Goal: Transaction & Acquisition: Purchase product/service

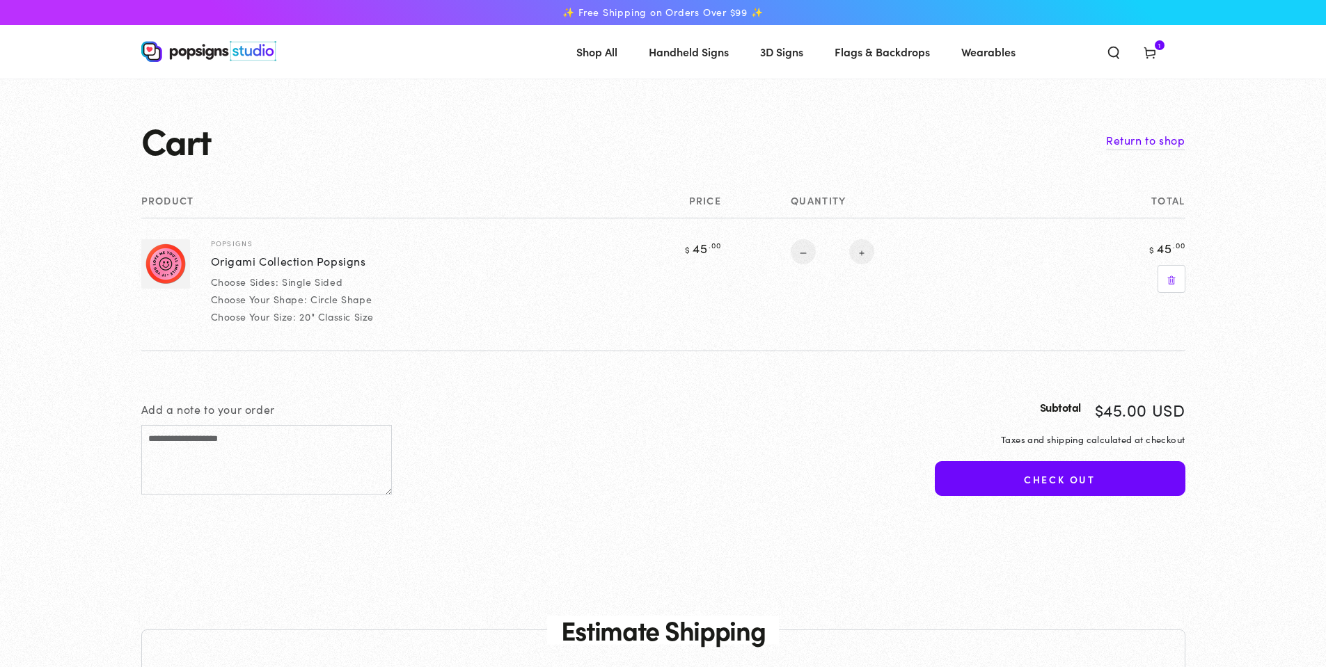
select select "**********"
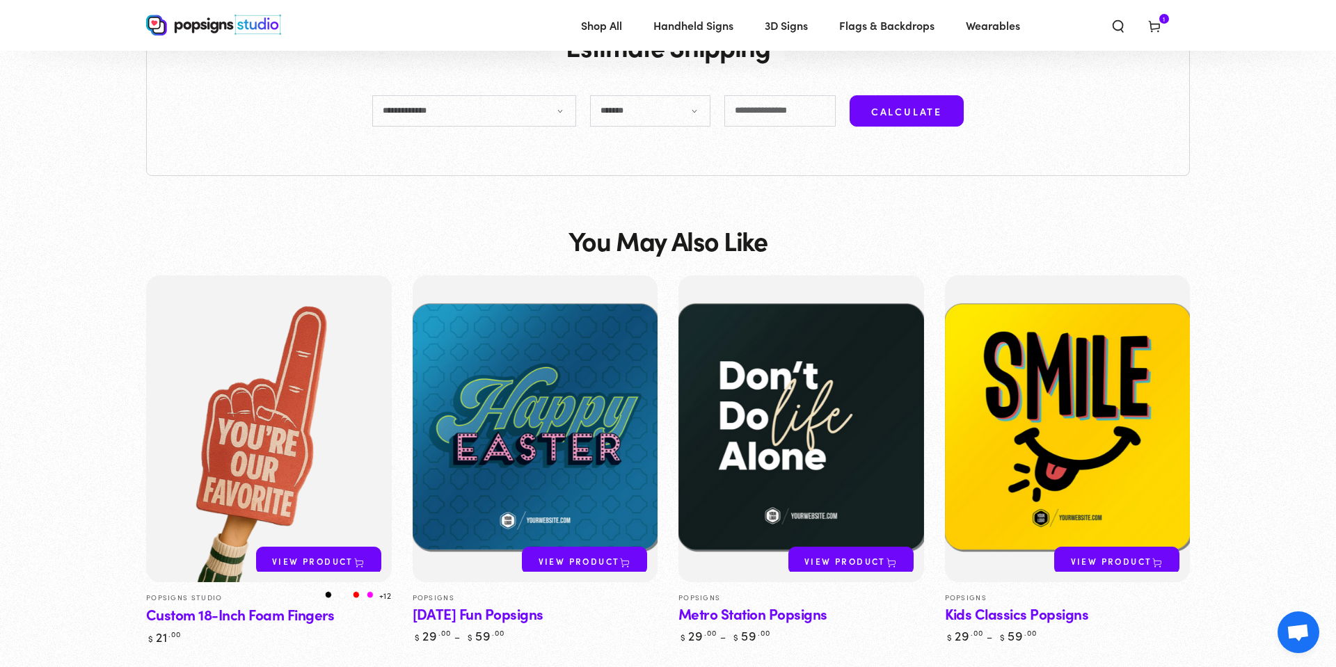
click at [992, 372] on div "Close dialog Get 10% OFF Your First Order Email Address Claim My Offer → No tha…" at bounding box center [668, 333] width 1336 height 667
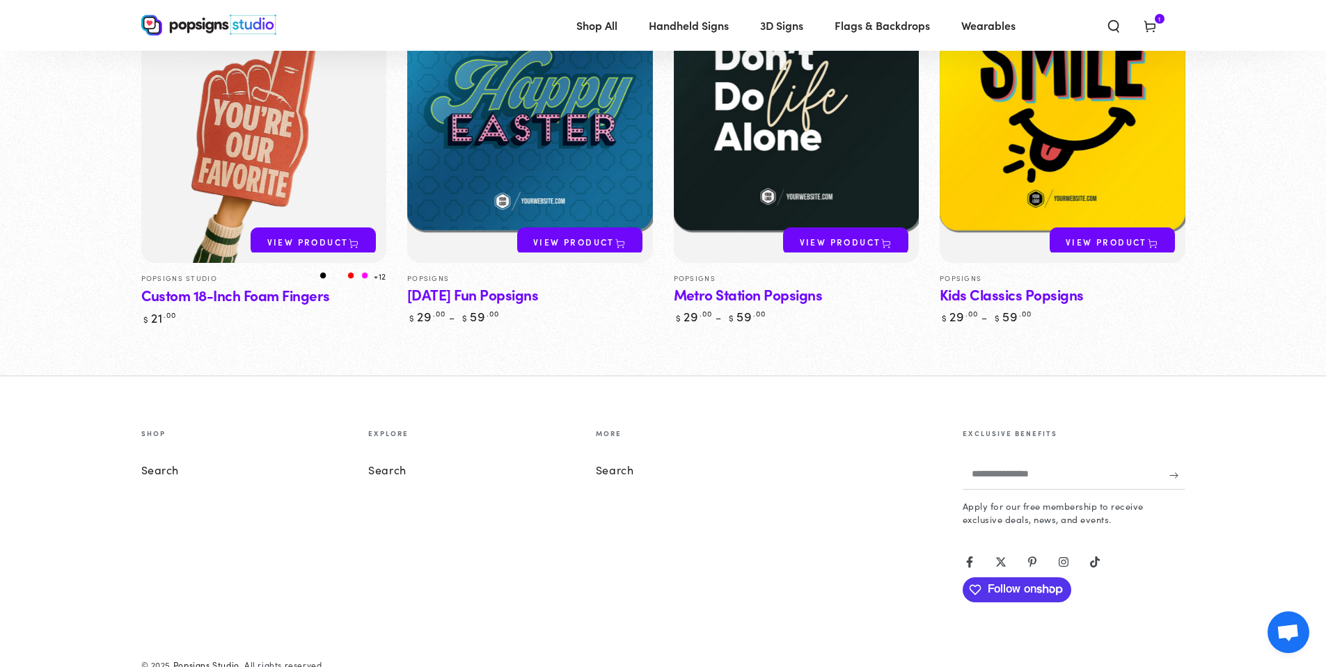
scroll to position [0, 0]
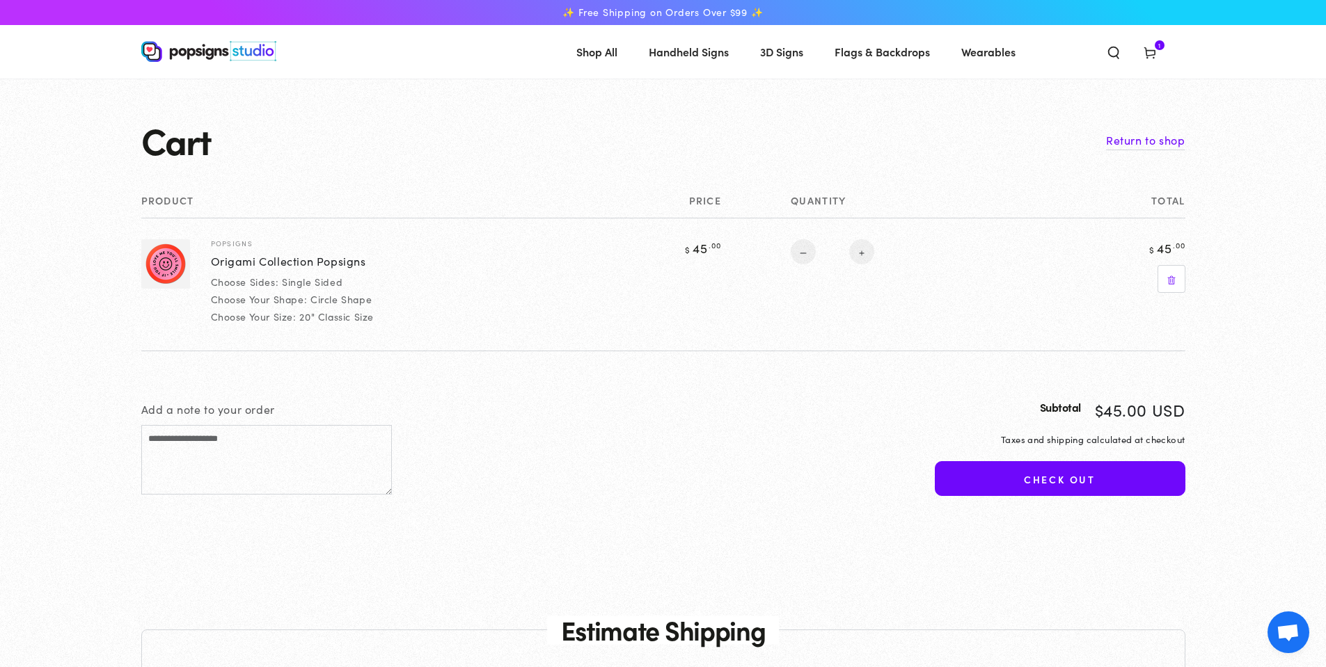
click at [1146, 52] on use at bounding box center [1148, 53] width 10 height 11
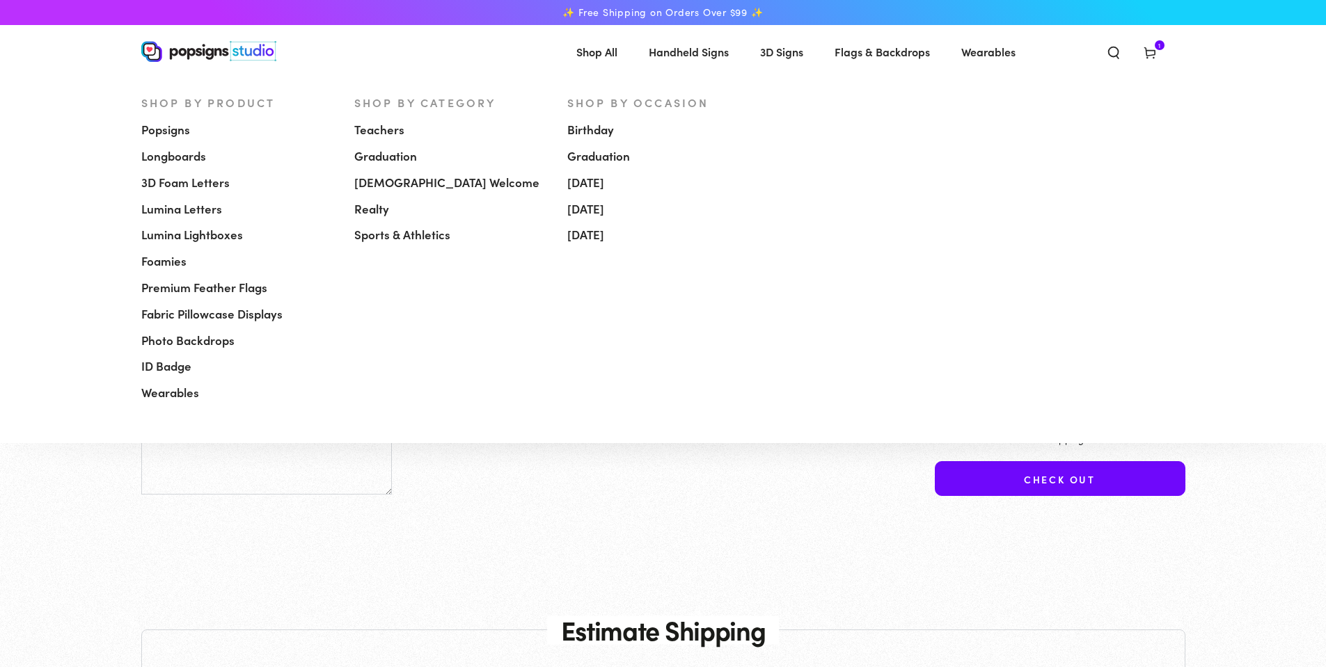
select select "**********"
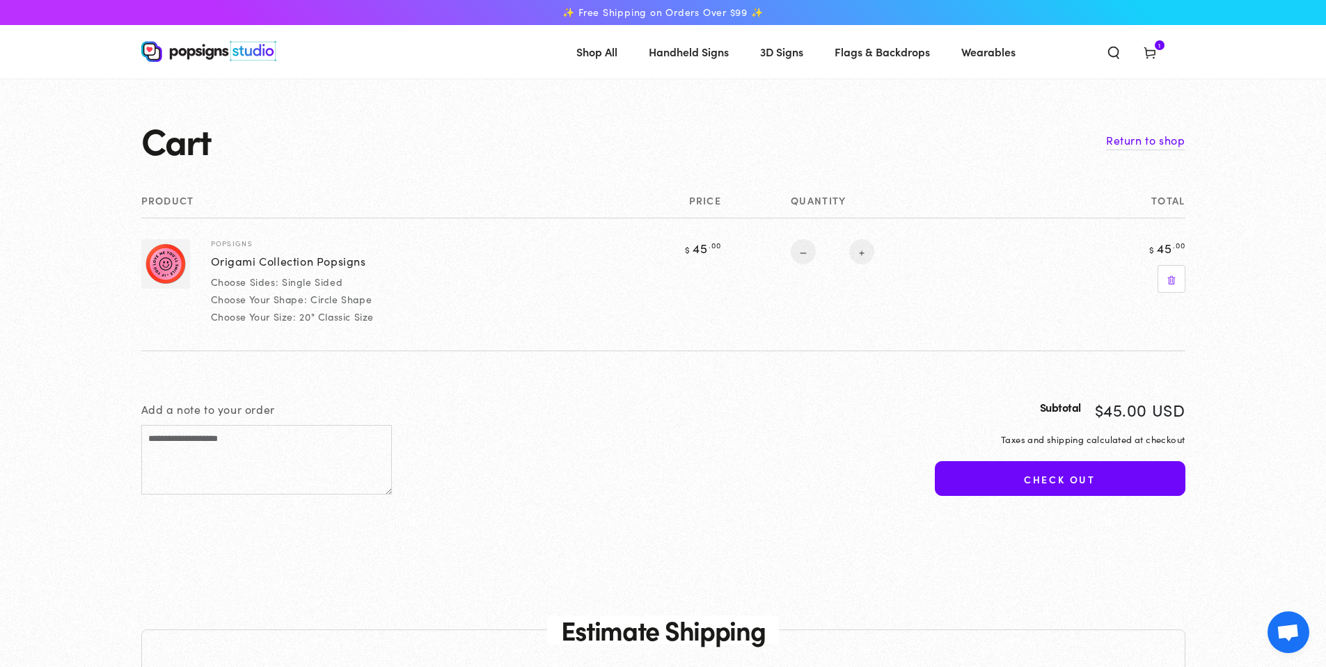
click at [505, 491] on cart-note "Add a note to your order" at bounding box center [523, 450] width 765 height 99
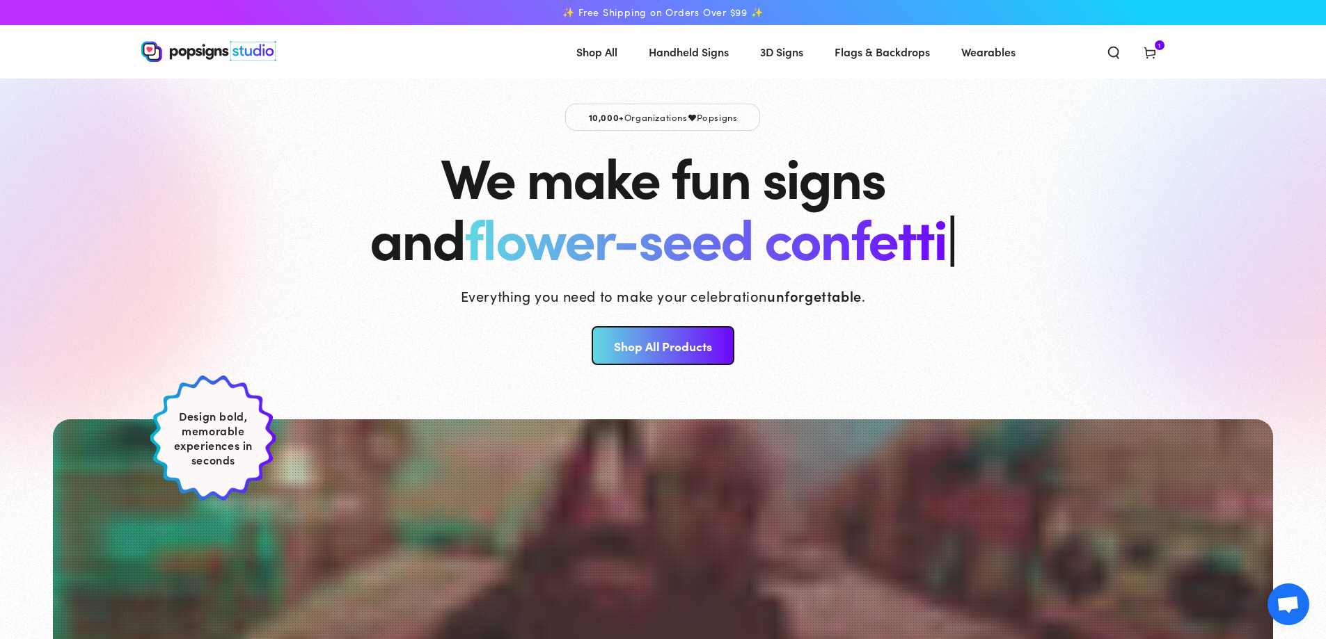
click at [1164, 53] on span "Cart 1 1 item" at bounding box center [1149, 51] width 36 height 31
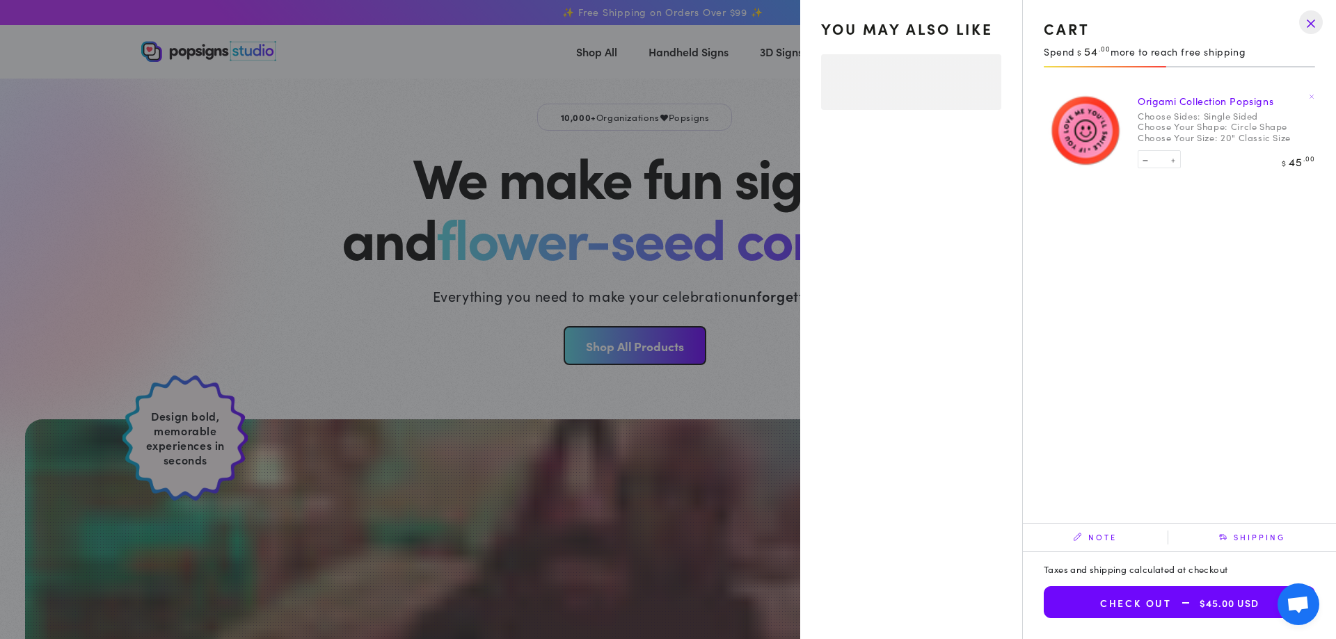
select select "**********"
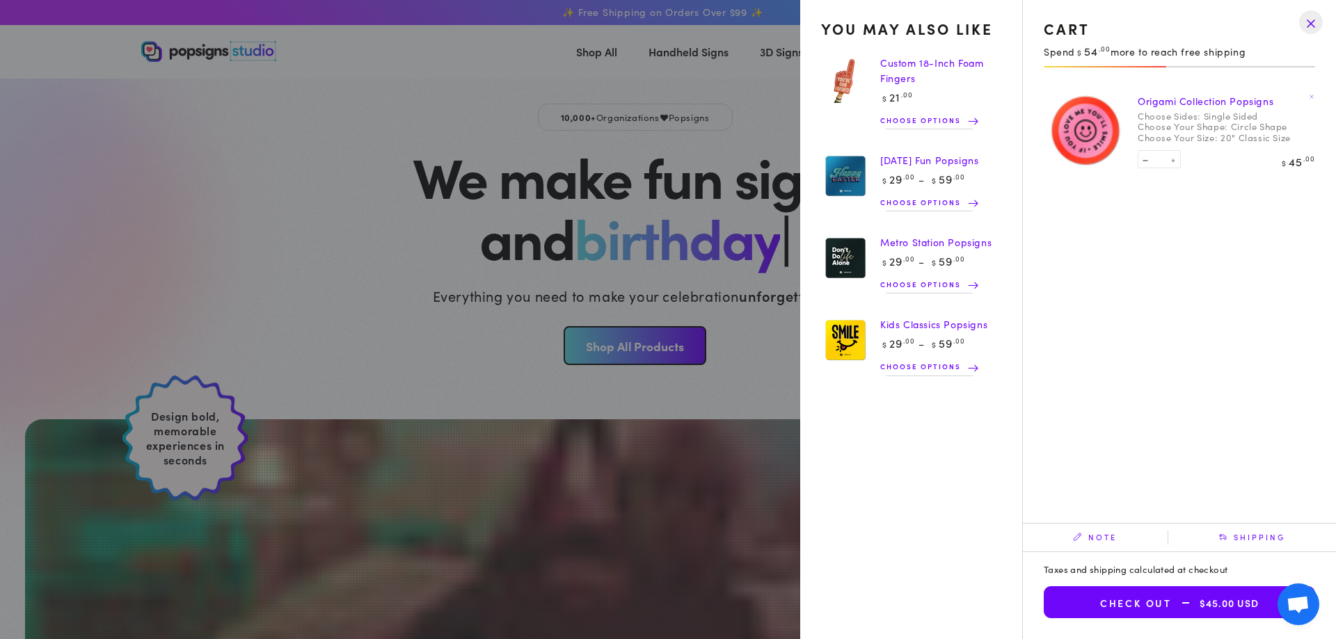
click at [1124, 605] on button "Check out $45.00 USD" at bounding box center [1179, 603] width 271 height 32
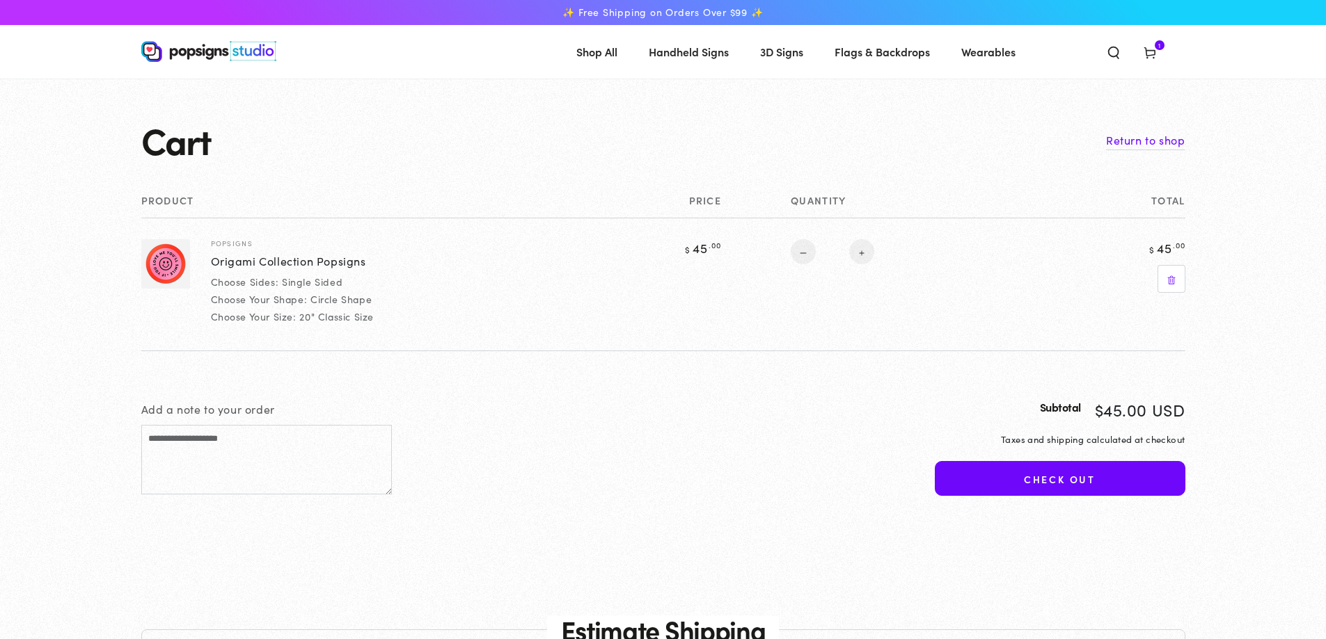
select select "**********"
click at [297, 264] on link "Origami Collection Popsigns" at bounding box center [288, 261] width 155 height 17
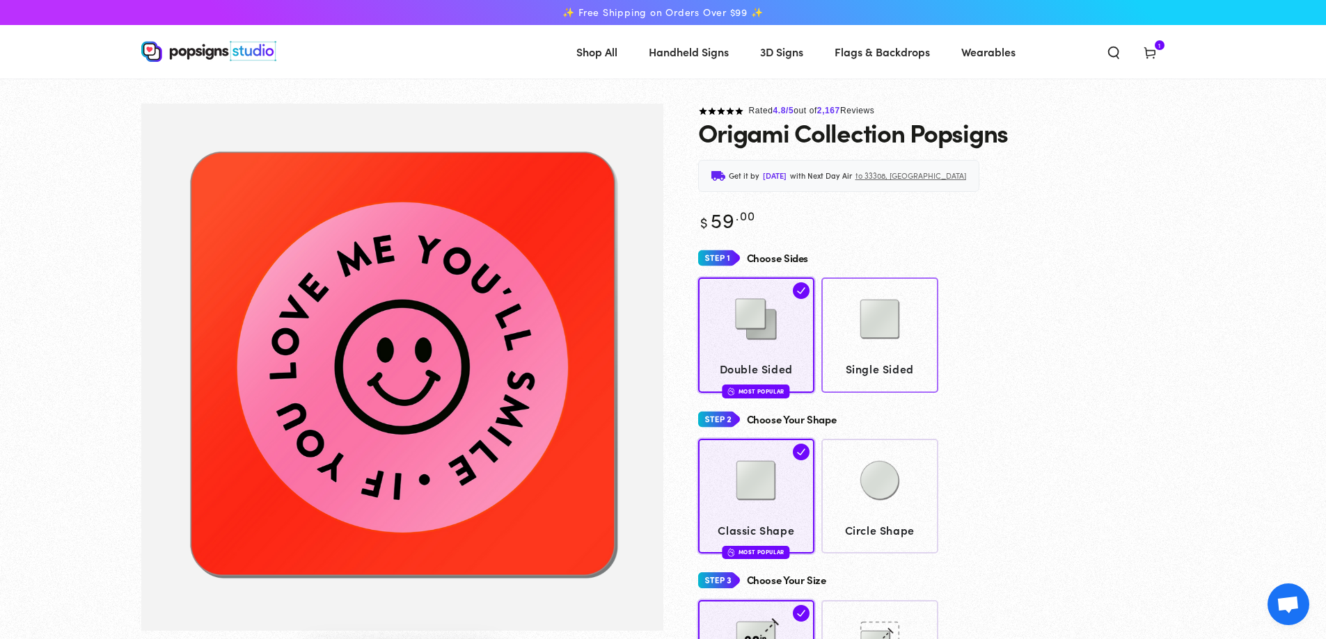
click at [869, 359] on span "Single Sided" at bounding box center [880, 369] width 104 height 20
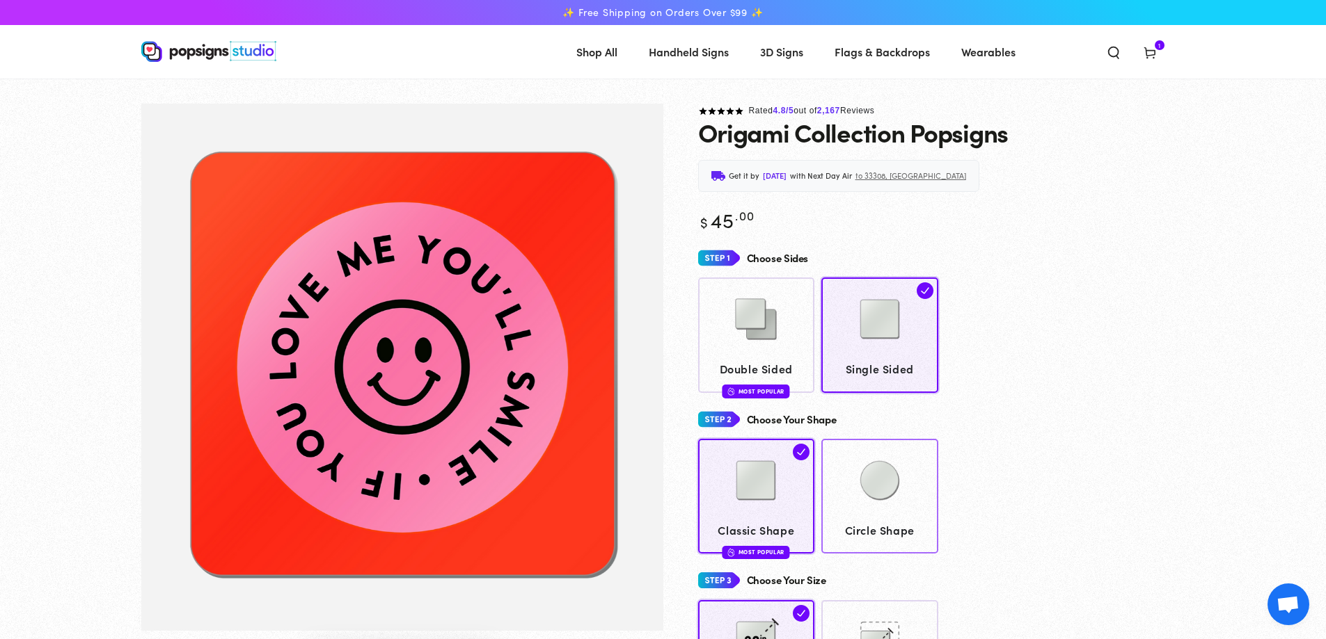
click at [866, 484] on img at bounding box center [880, 481] width 70 height 70
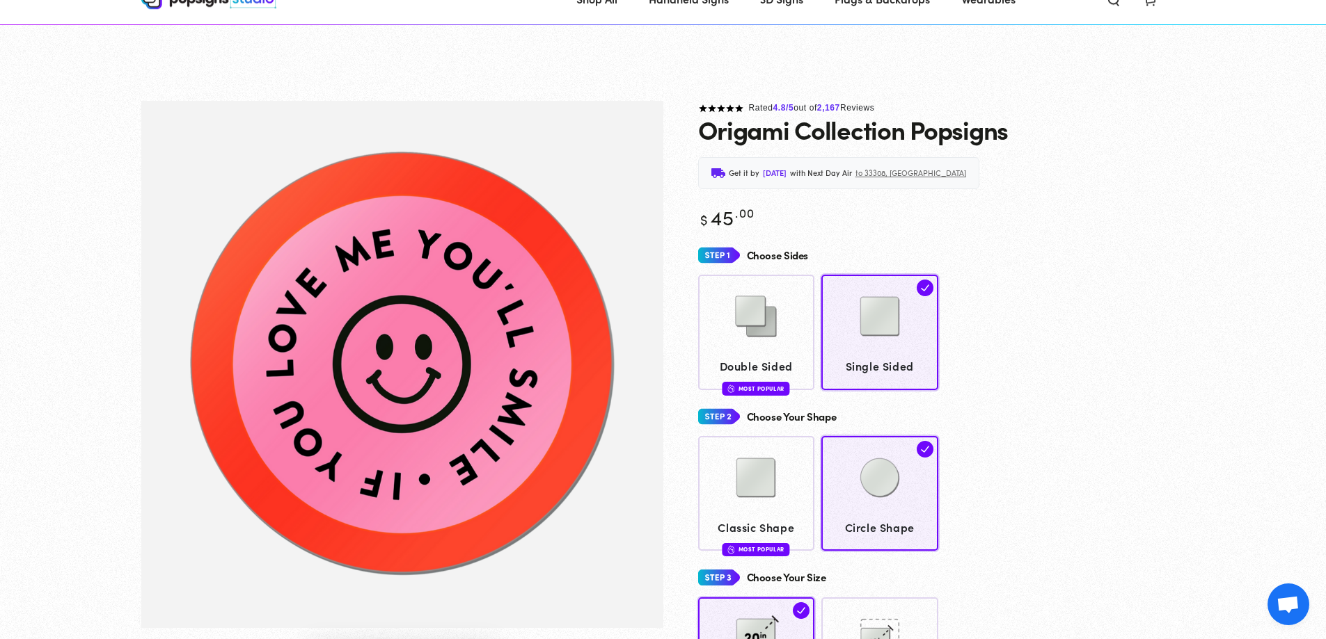
scroll to position [557, 0]
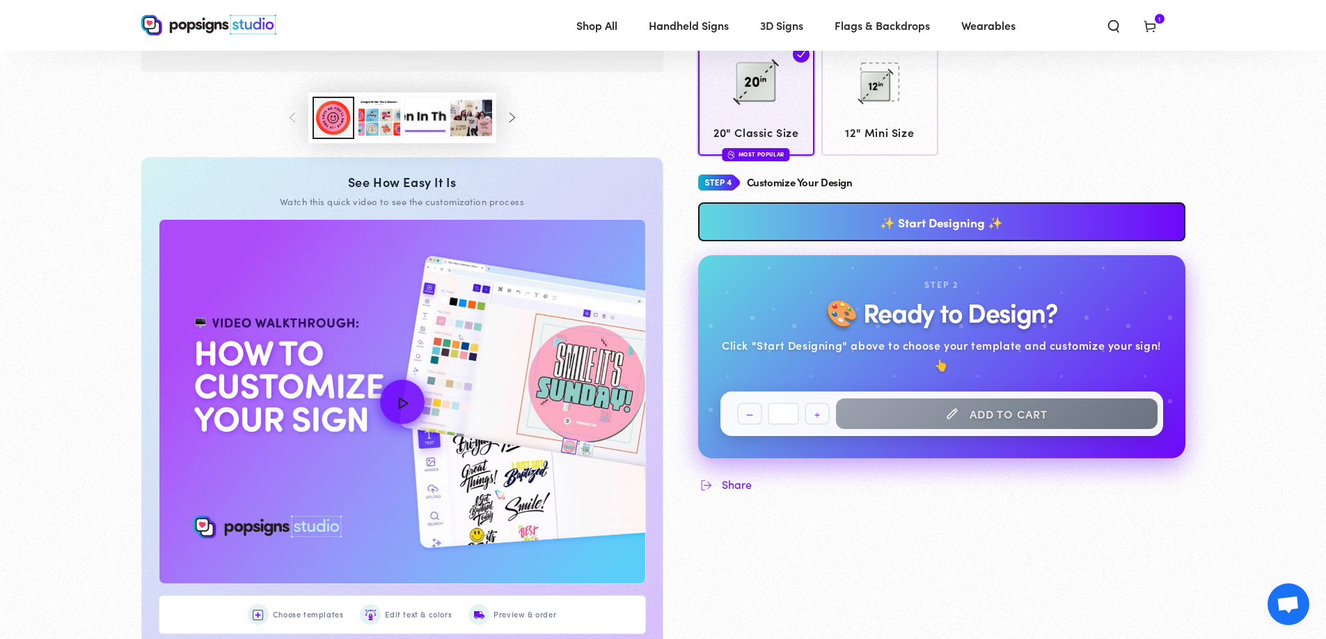
click at [976, 214] on link "✨ Start Designing ✨" at bounding box center [941, 221] width 487 height 39
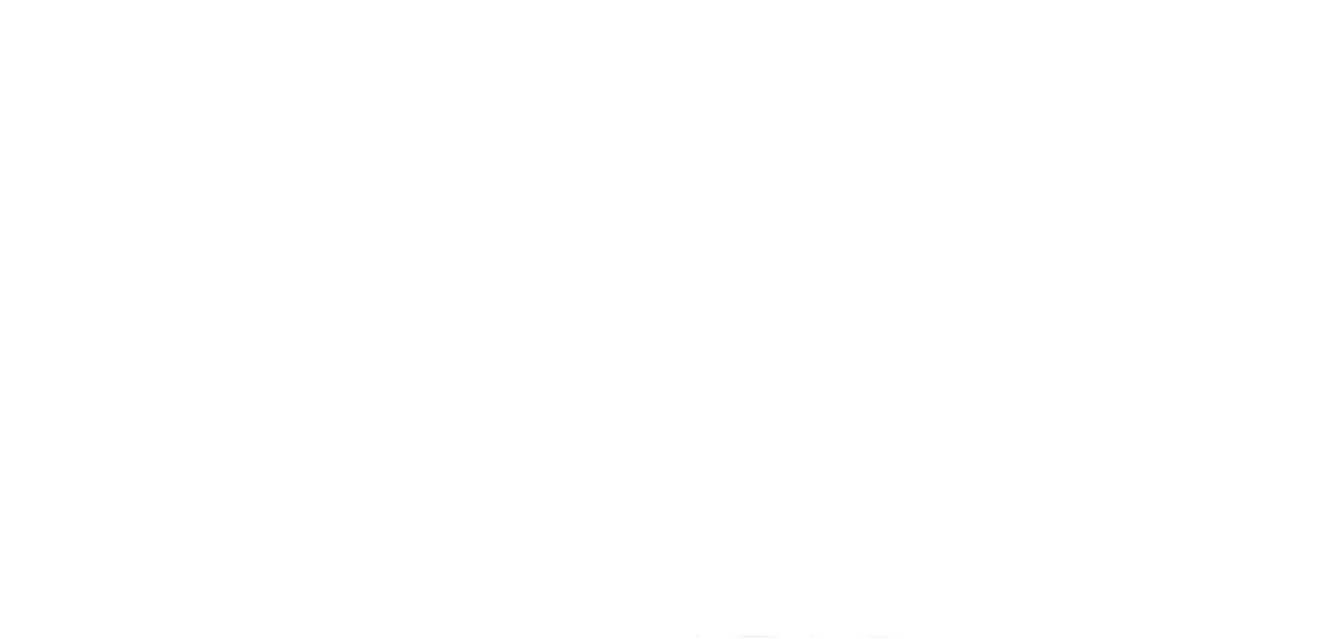
scroll to position [0, 0]
type textarea "An ancient tree with a door leading to a magical world"
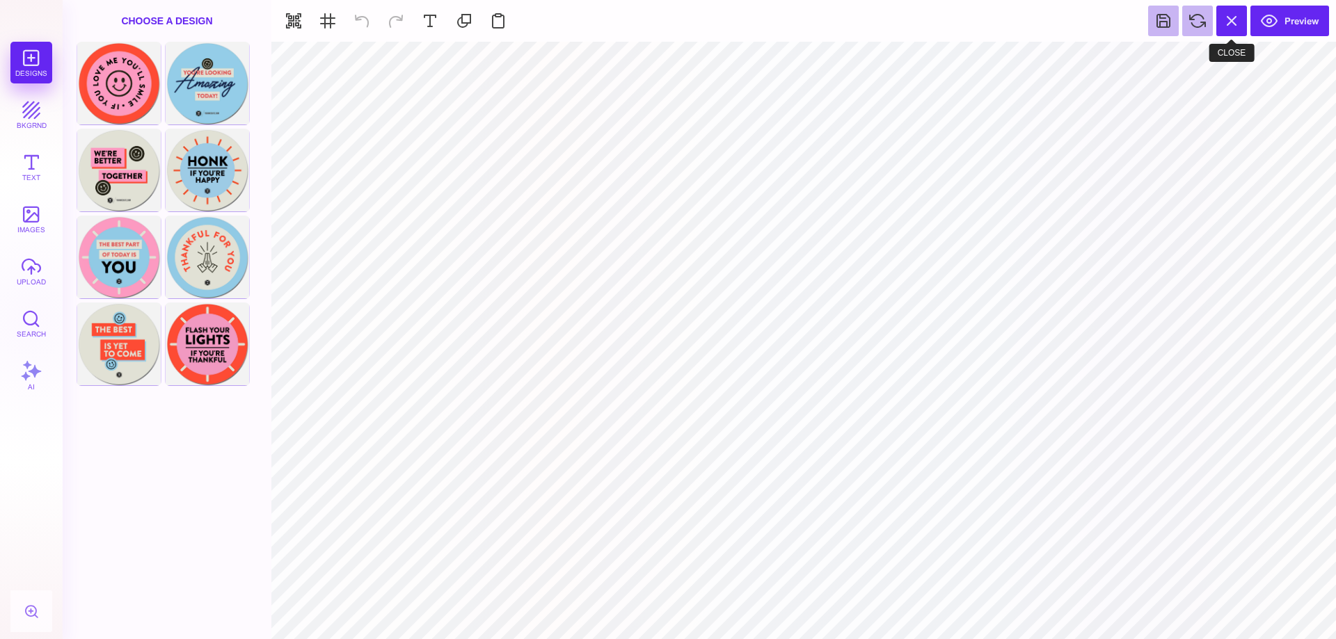
click at [1221, 30] on button at bounding box center [1231, 21] width 31 height 31
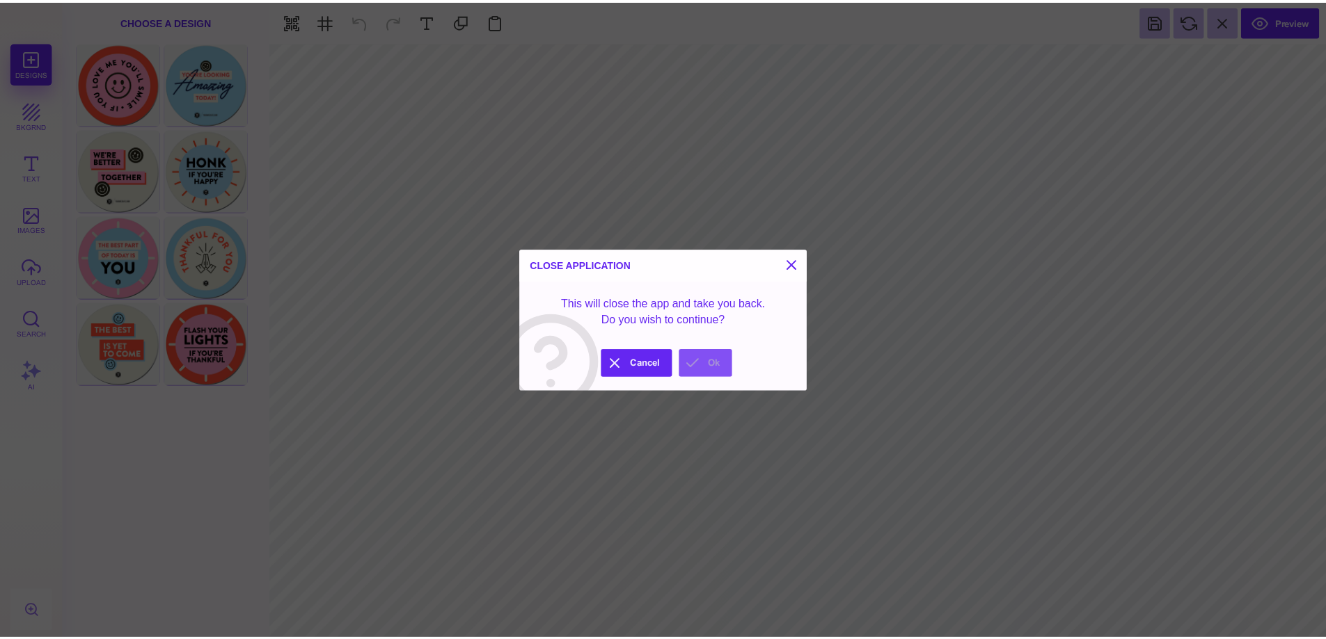
drag, startPoint x: 701, startPoint y: 362, endPoint x: 943, endPoint y: 88, distance: 365.3
click at [701, 362] on button "Ok" at bounding box center [711, 365] width 54 height 28
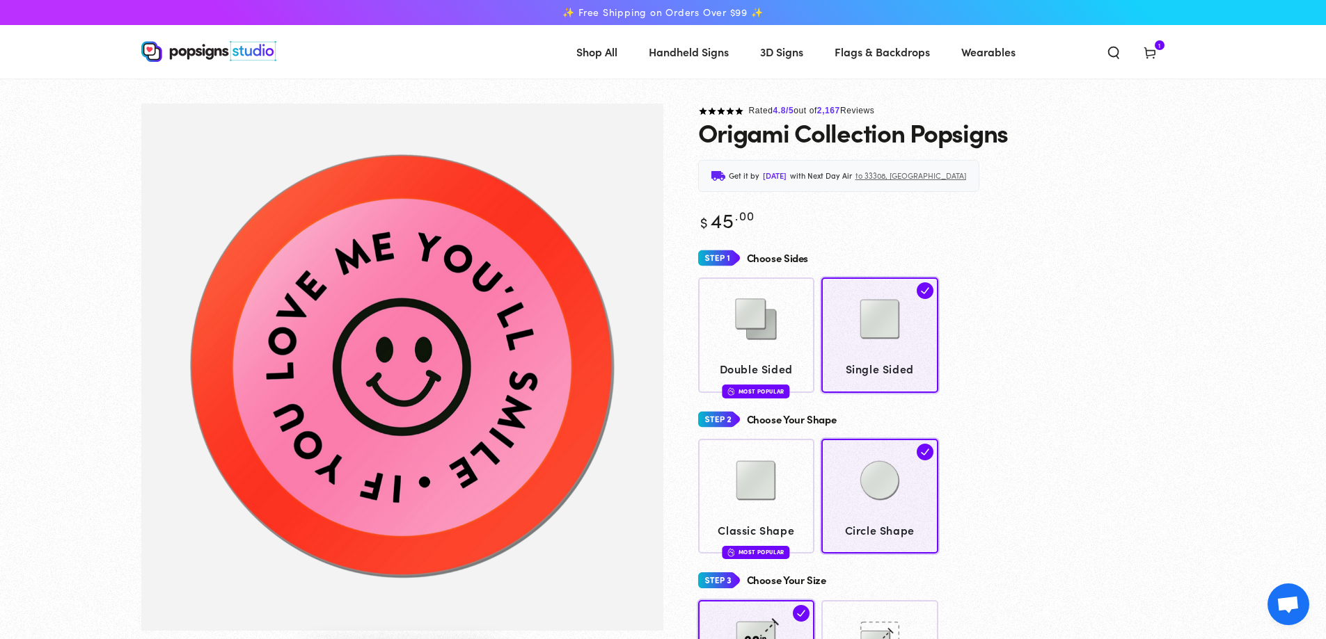
click at [1055, 398] on div "Choose Sides Double Sided Most Popular Single Sided Choose Your Shape" at bounding box center [941, 481] width 487 height 470
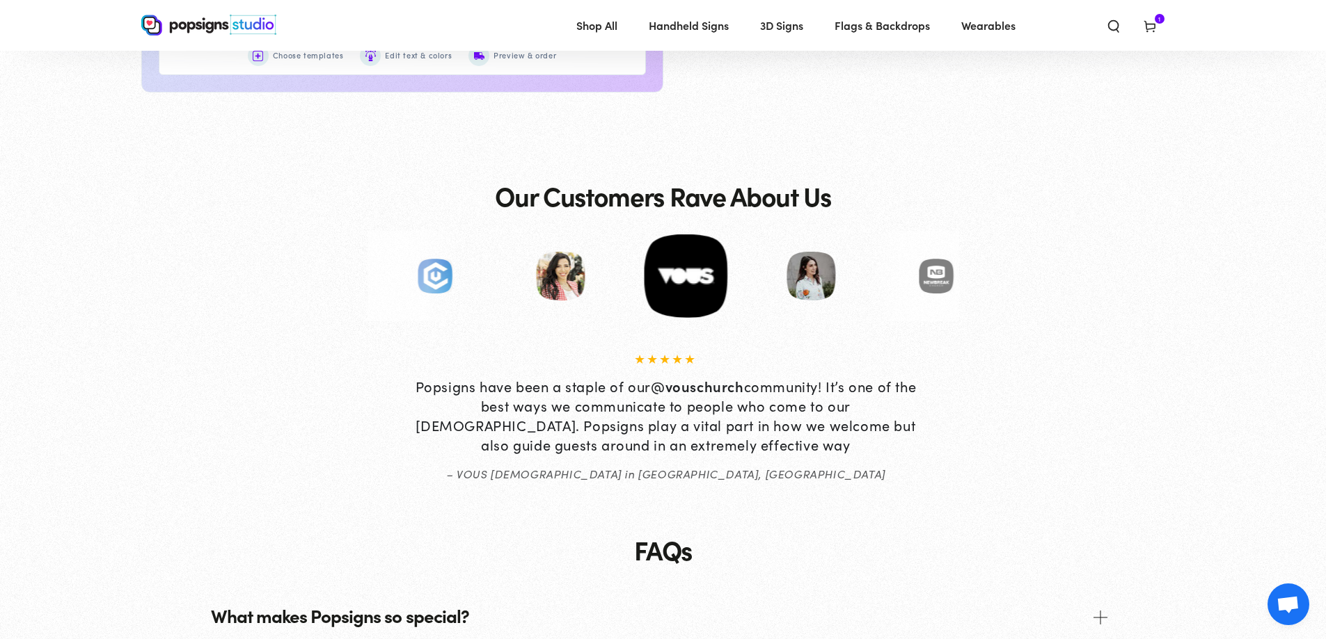
scroll to position [557, 0]
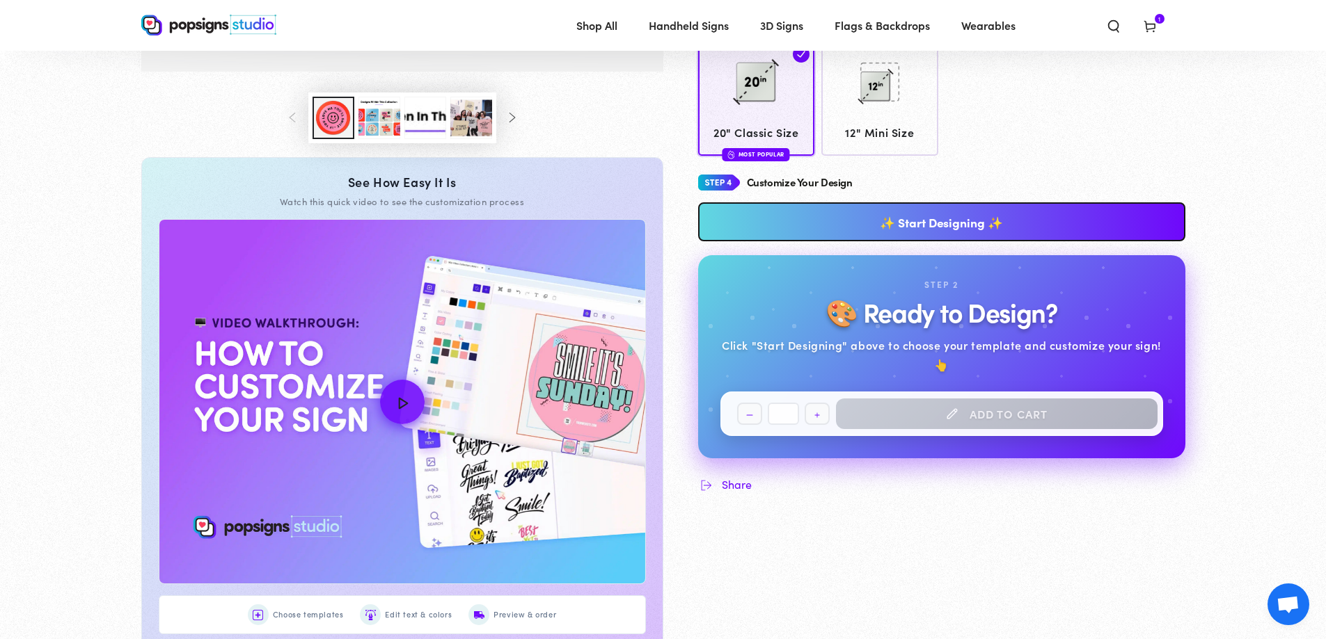
click at [836, 230] on link "✨ Start Designing ✨" at bounding box center [941, 221] width 487 height 39
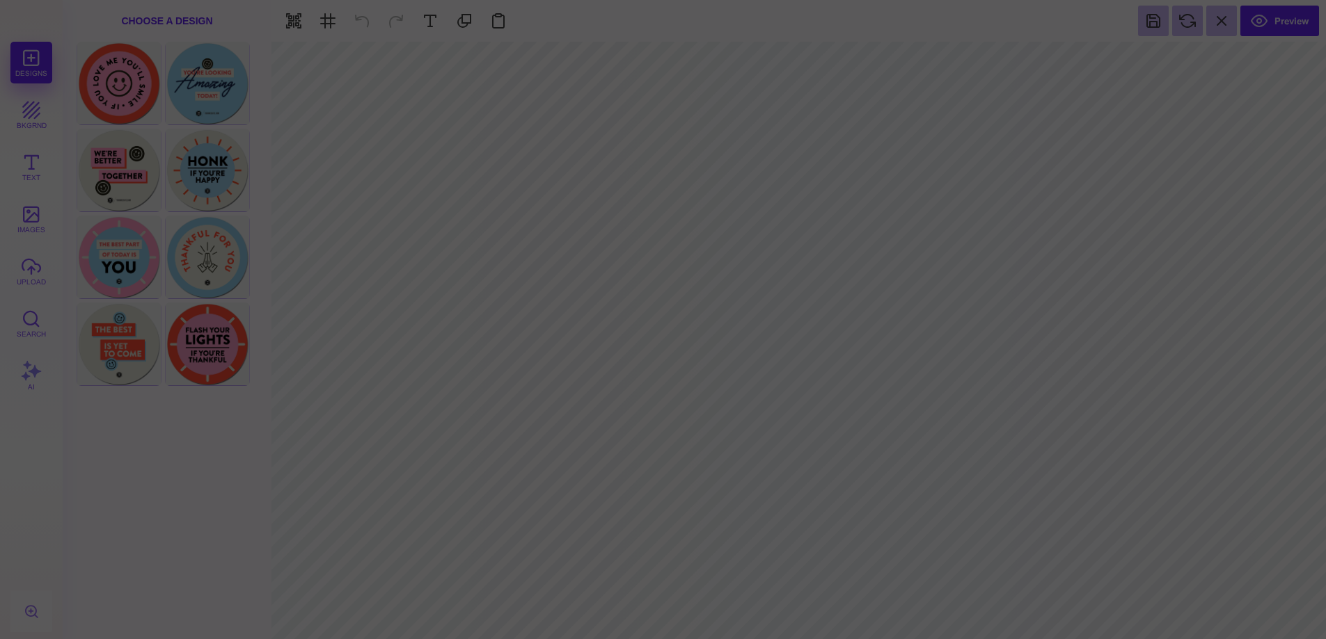
scroll to position [0, 0]
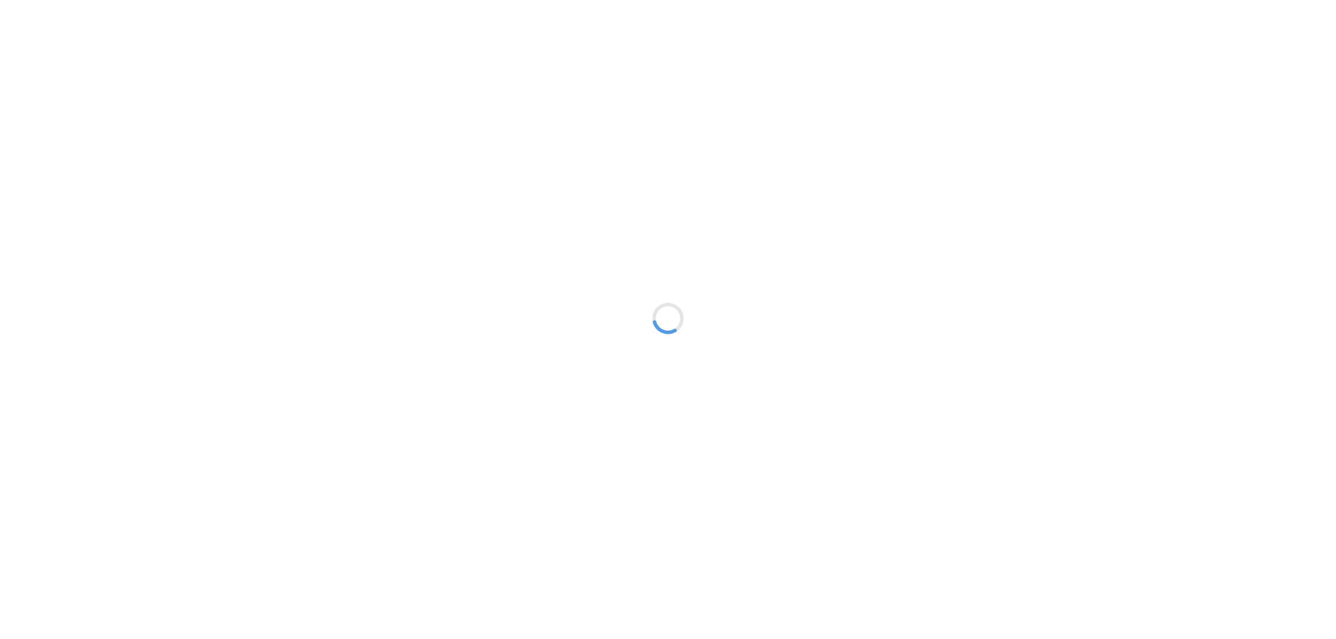
type input "*"
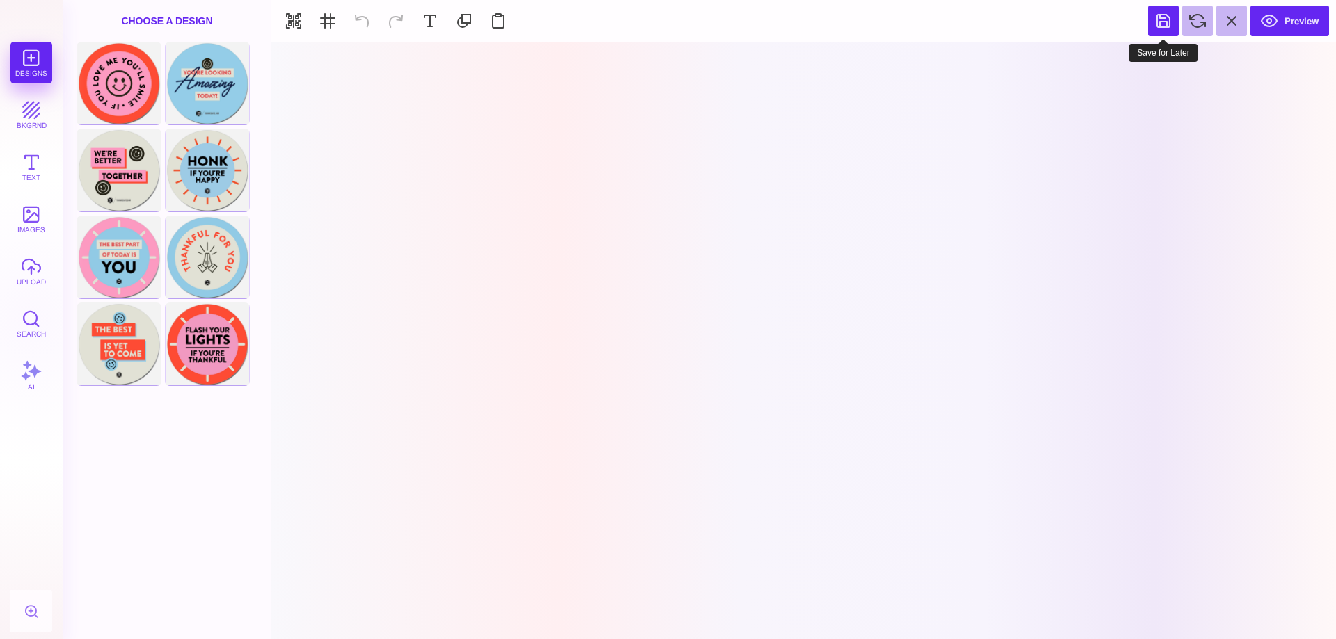
click at [1153, 19] on button at bounding box center [1163, 21] width 31 height 31
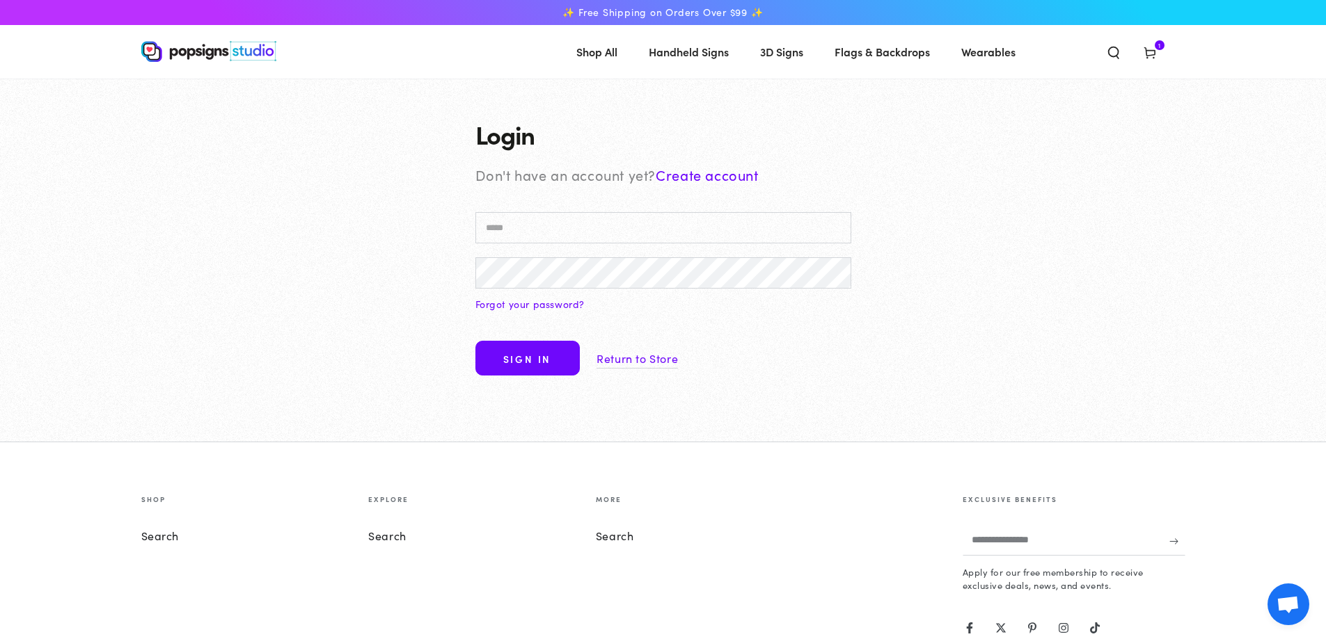
click at [618, 243] on input "Email" at bounding box center [663, 227] width 376 height 31
type input "**********"
click at [511, 365] on button "Sign in" at bounding box center [527, 358] width 104 height 35
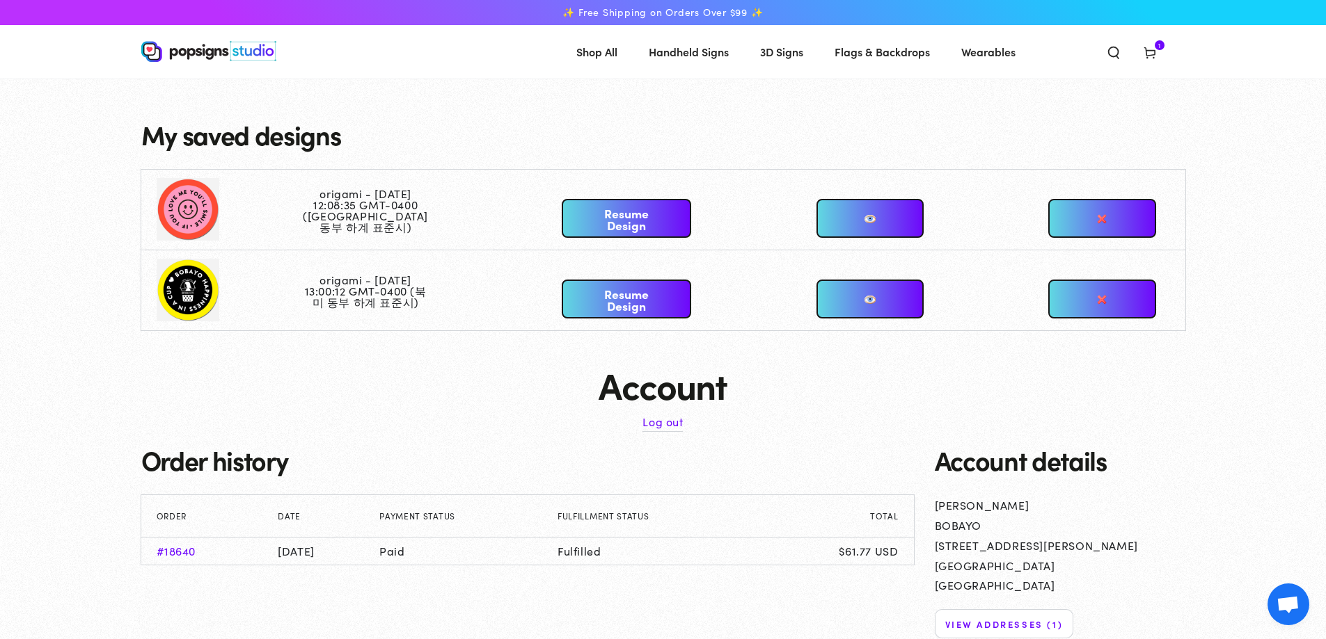
click at [850, 302] on link at bounding box center [869, 299] width 107 height 39
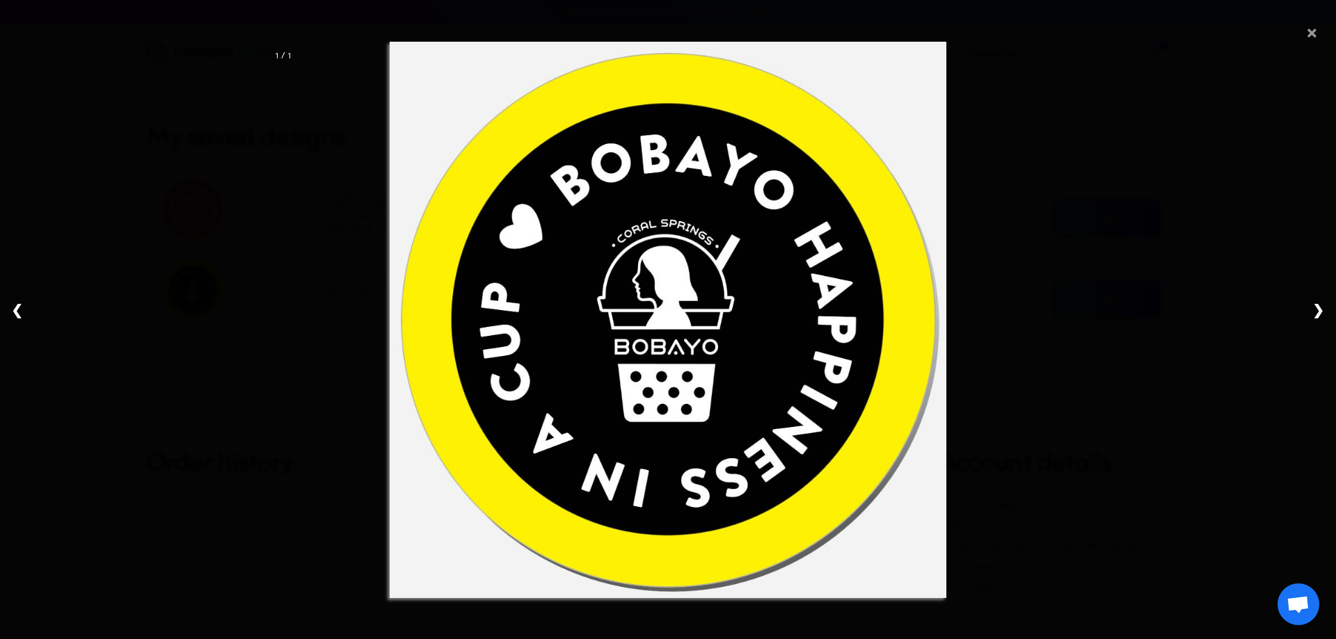
click at [1314, 36] on span "×" at bounding box center [1312, 29] width 13 height 44
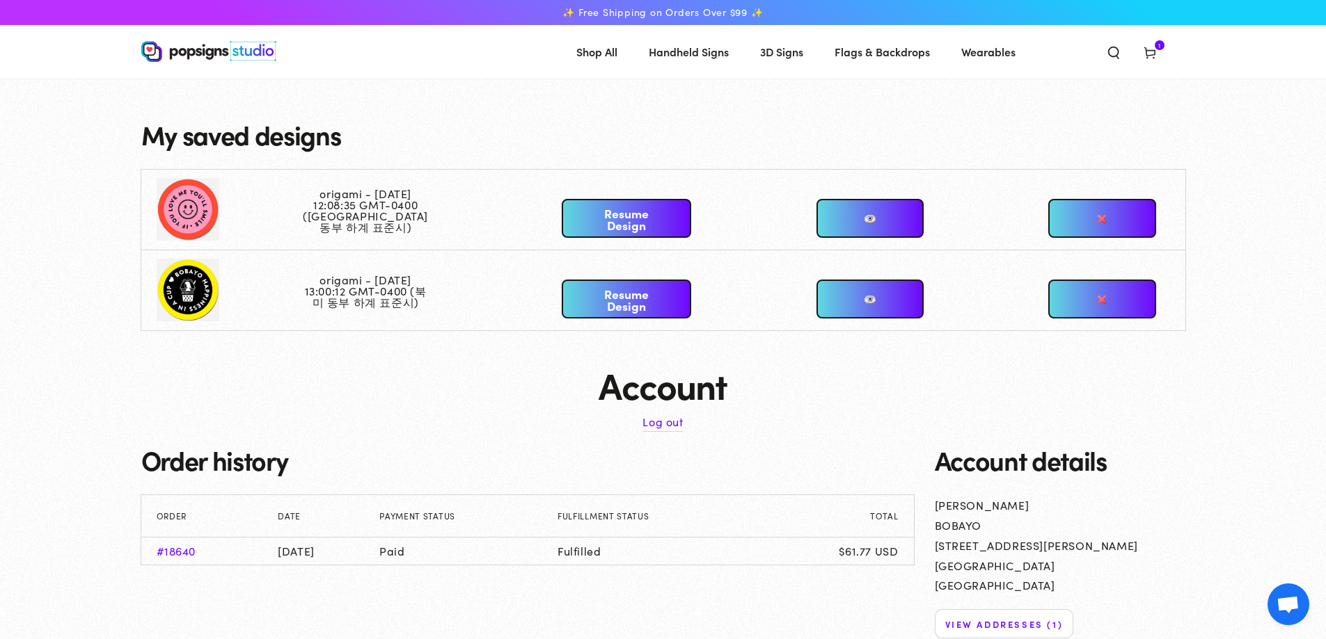
click at [1127, 211] on link at bounding box center [1101, 218] width 107 height 39
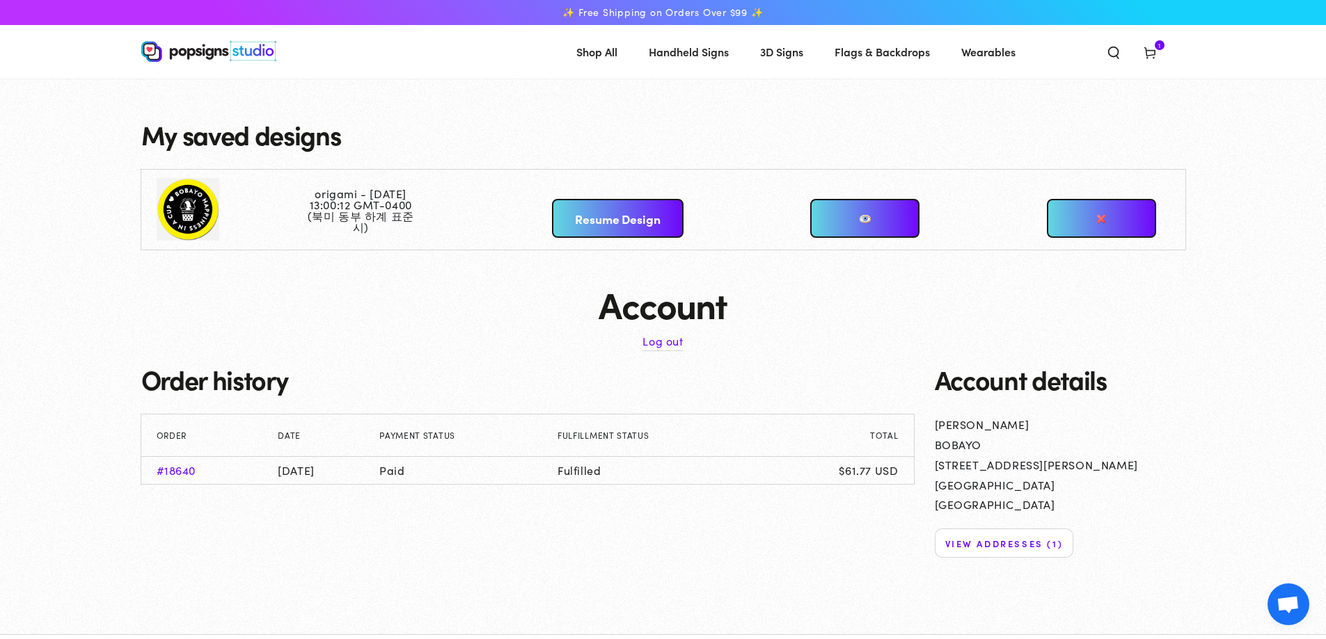
click at [885, 219] on link at bounding box center [864, 218] width 109 height 39
click at [173, 213] on td at bounding box center [223, 210] width 165 height 80
click at [846, 221] on link at bounding box center [864, 218] width 109 height 39
click at [859, 221] on link at bounding box center [864, 218] width 109 height 39
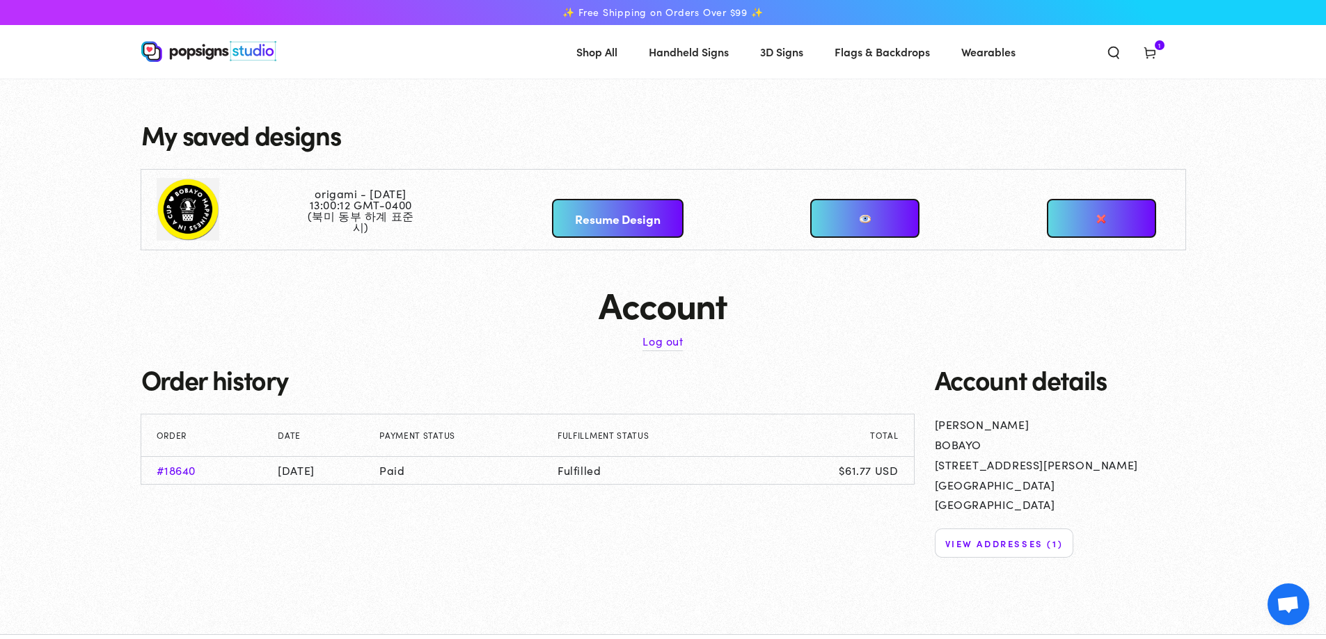
click at [859, 213] on link at bounding box center [864, 218] width 109 height 39
click at [584, 216] on link "Resume Design" at bounding box center [618, 218] width 132 height 39
click at [866, 221] on link at bounding box center [864, 218] width 109 height 39
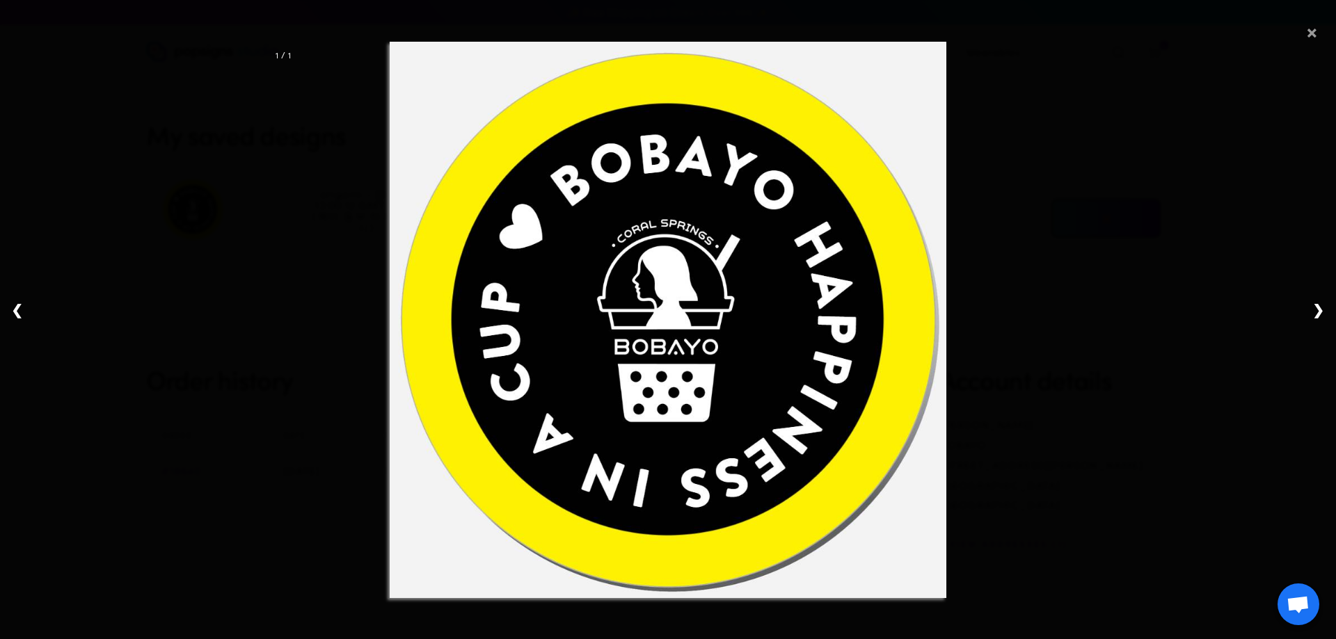
click at [1312, 34] on span "×" at bounding box center [1312, 29] width 13 height 44
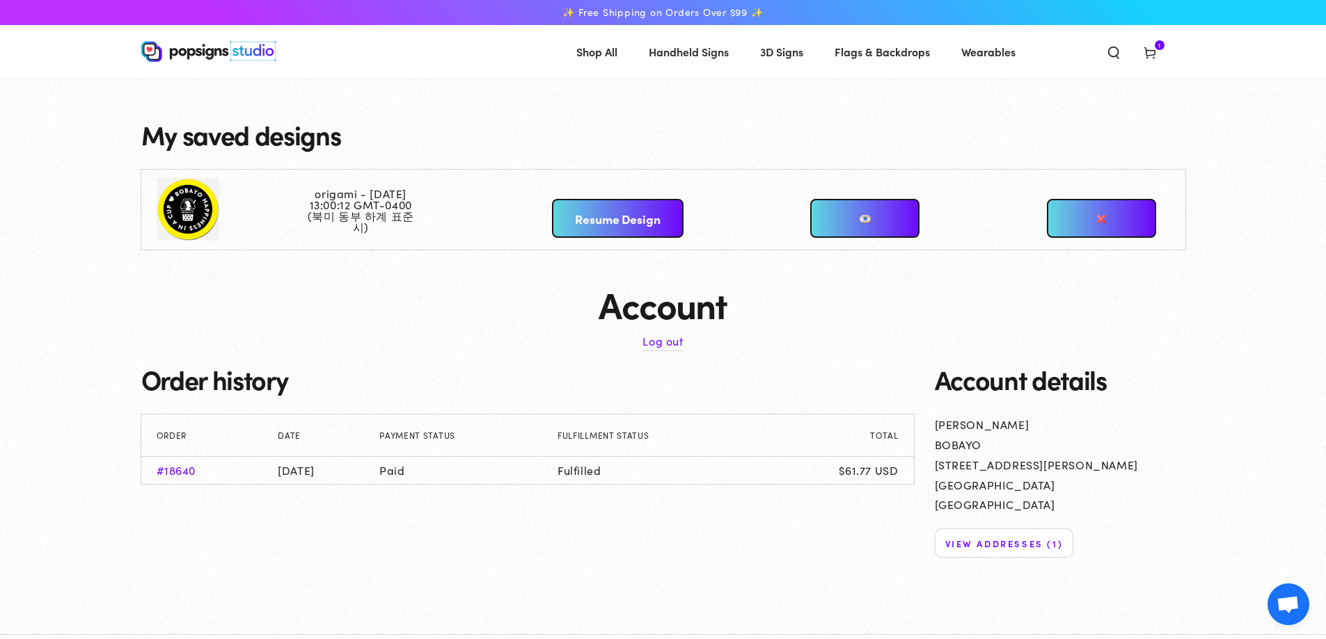
click at [598, 216] on link "Resume Design" at bounding box center [618, 218] width 132 height 39
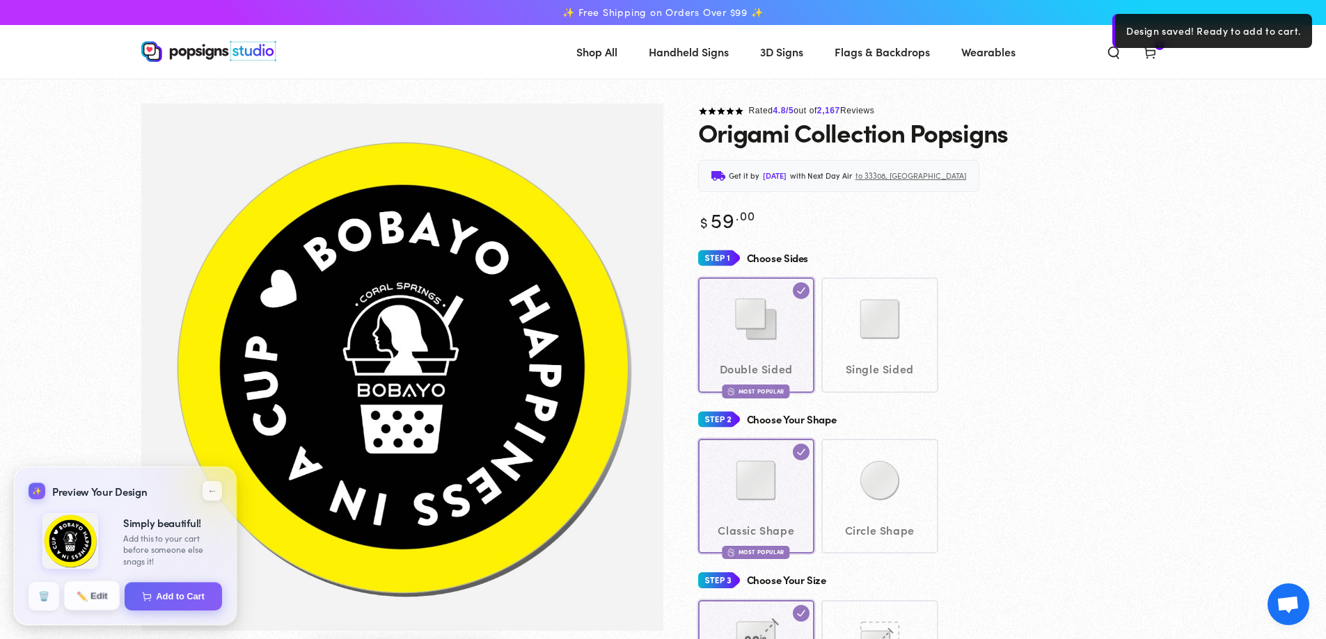
click at [91, 595] on button "✏️ Edit" at bounding box center [92, 596] width 56 height 29
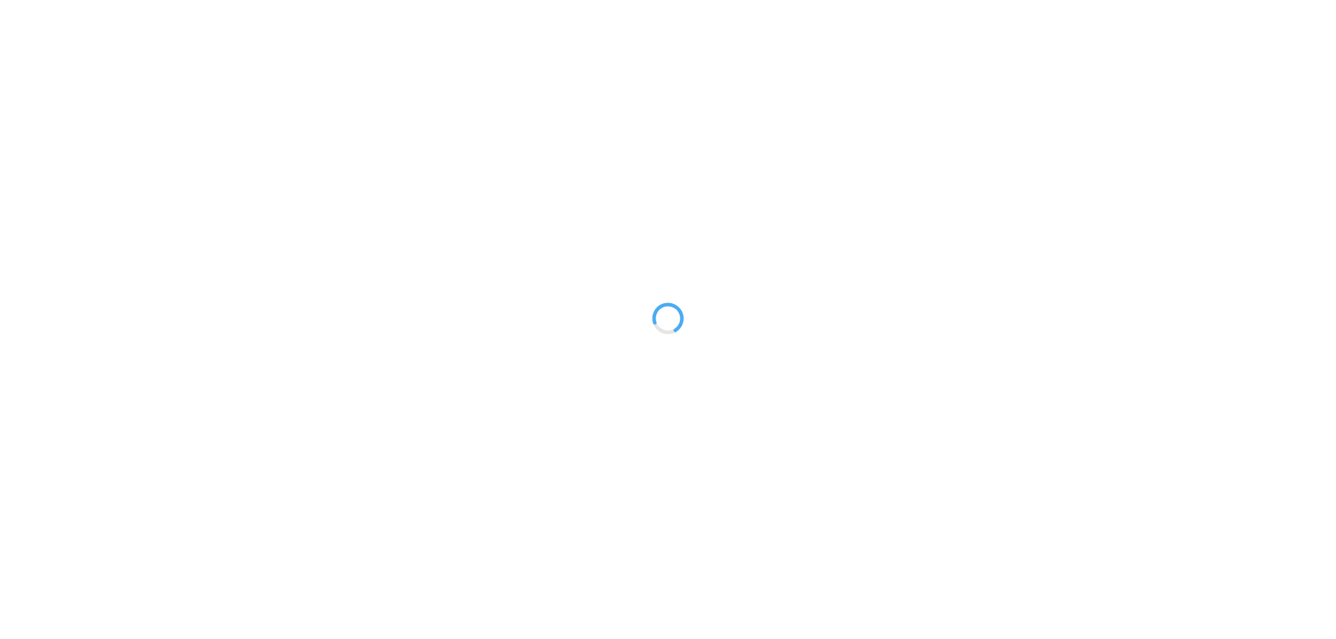
type textarea "An ancient tree with a door leading to a magical world"
